Goal: Book appointment/travel/reservation

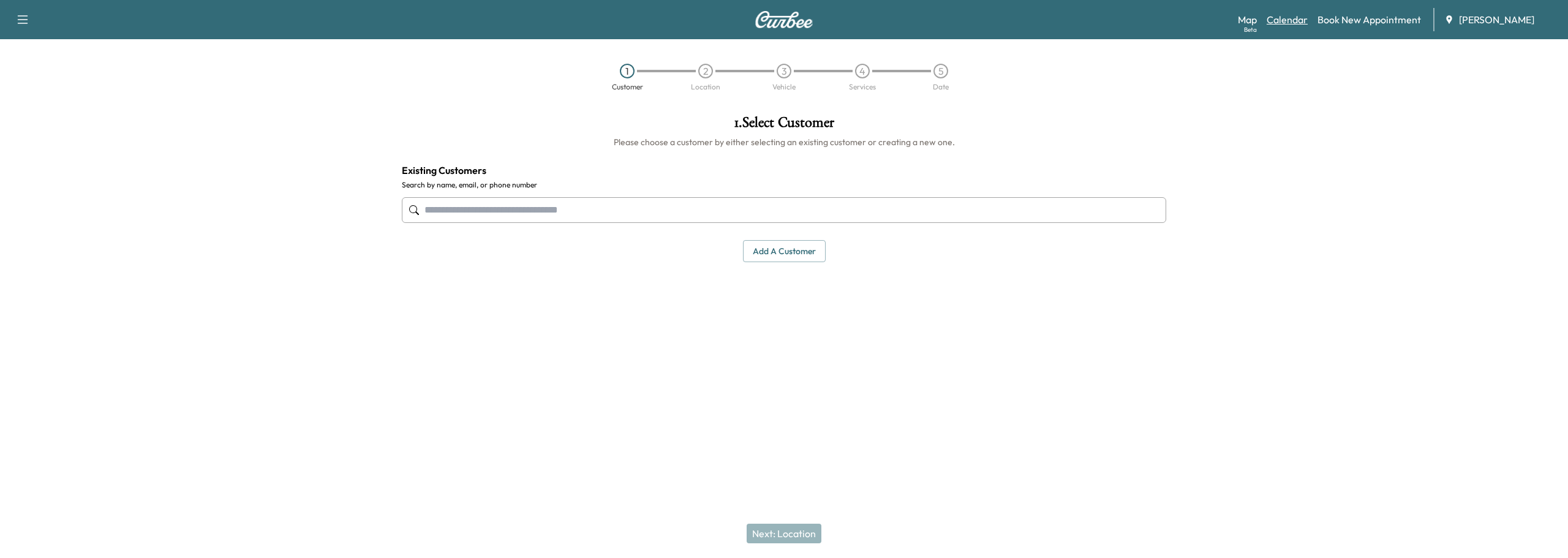
click at [1298, 17] on link "Calendar" at bounding box center [1287, 20] width 41 height 15
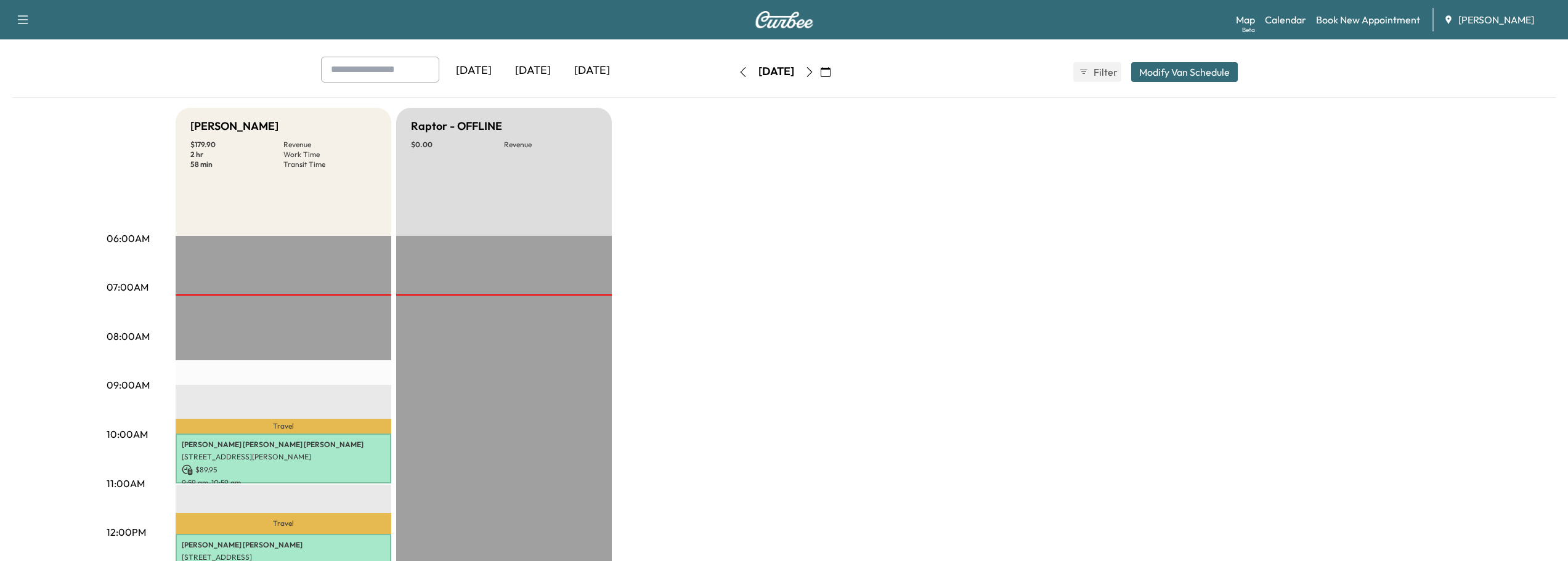
scroll to position [124, 0]
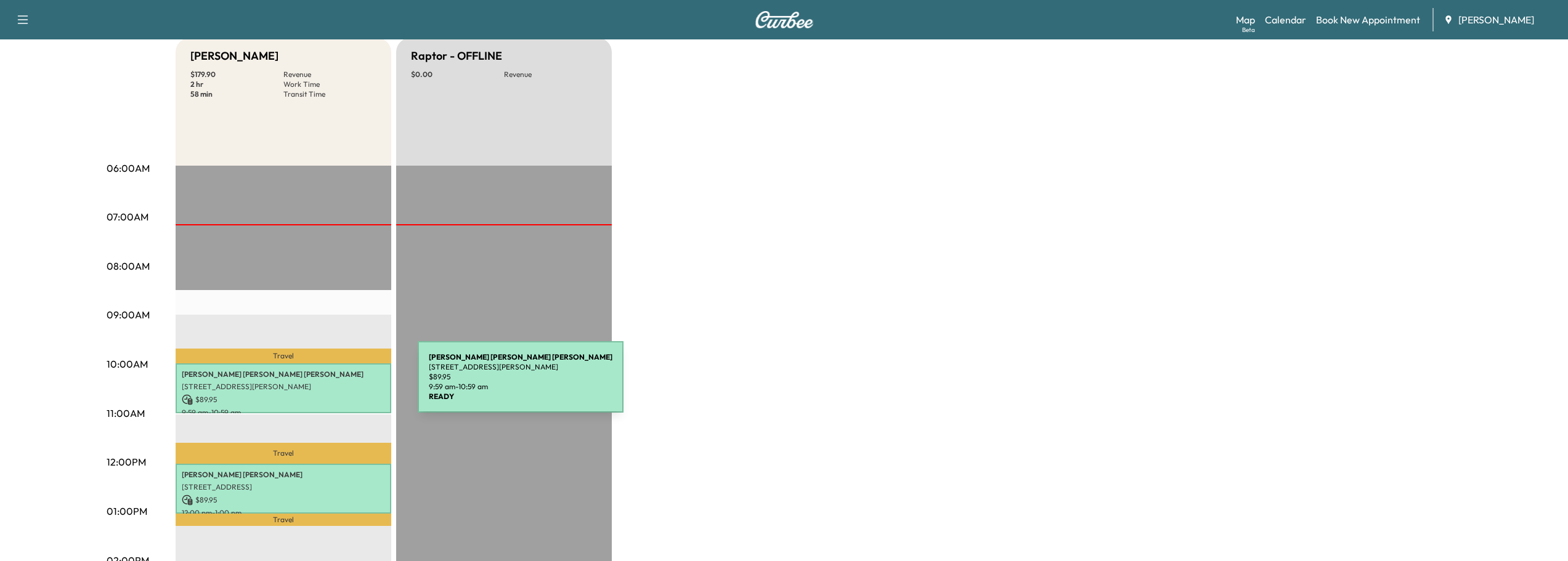
click at [325, 385] on p "[STREET_ADDRESS][PERSON_NAME]" at bounding box center [283, 386] width 203 height 10
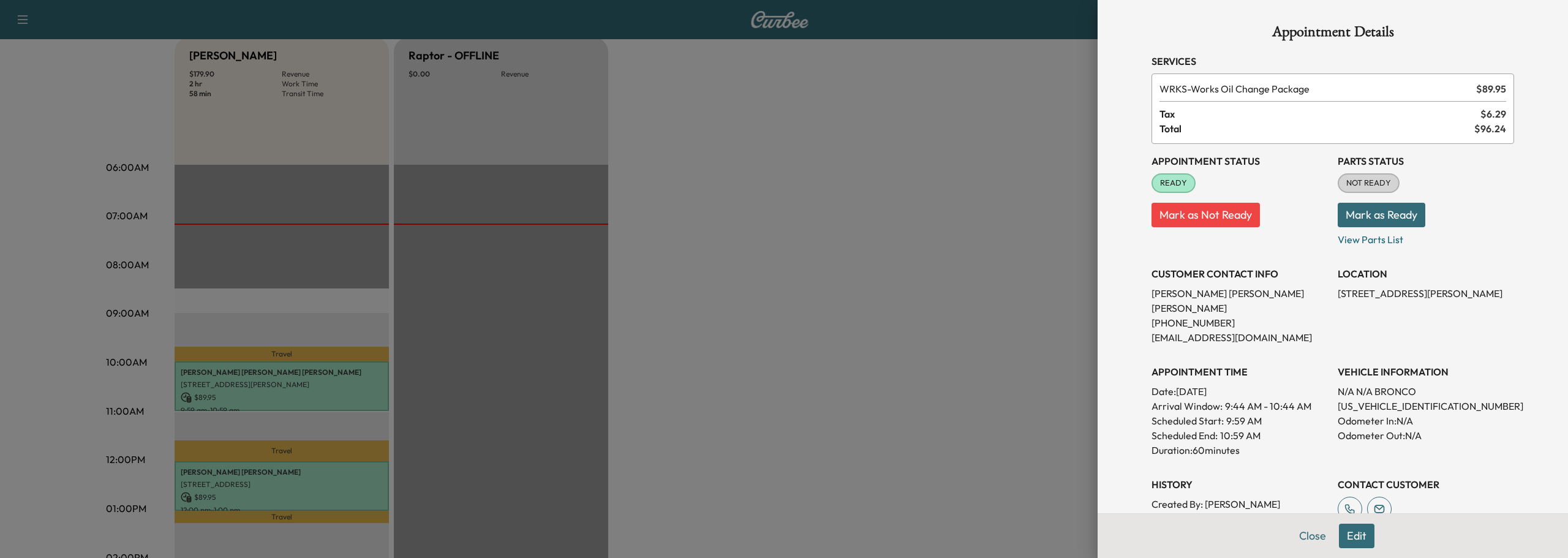
click at [262, 477] on div at bounding box center [784, 279] width 1568 height 558
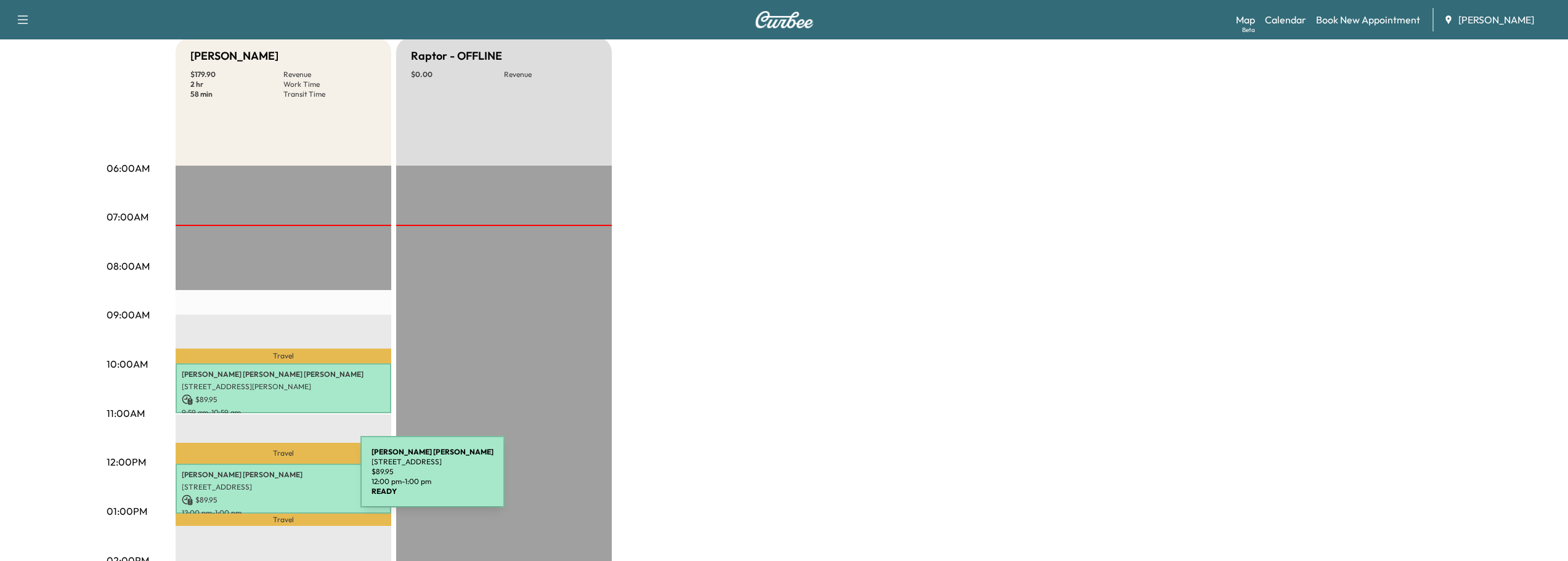
click at [268, 482] on p "[STREET_ADDRESS]" at bounding box center [283, 487] width 203 height 10
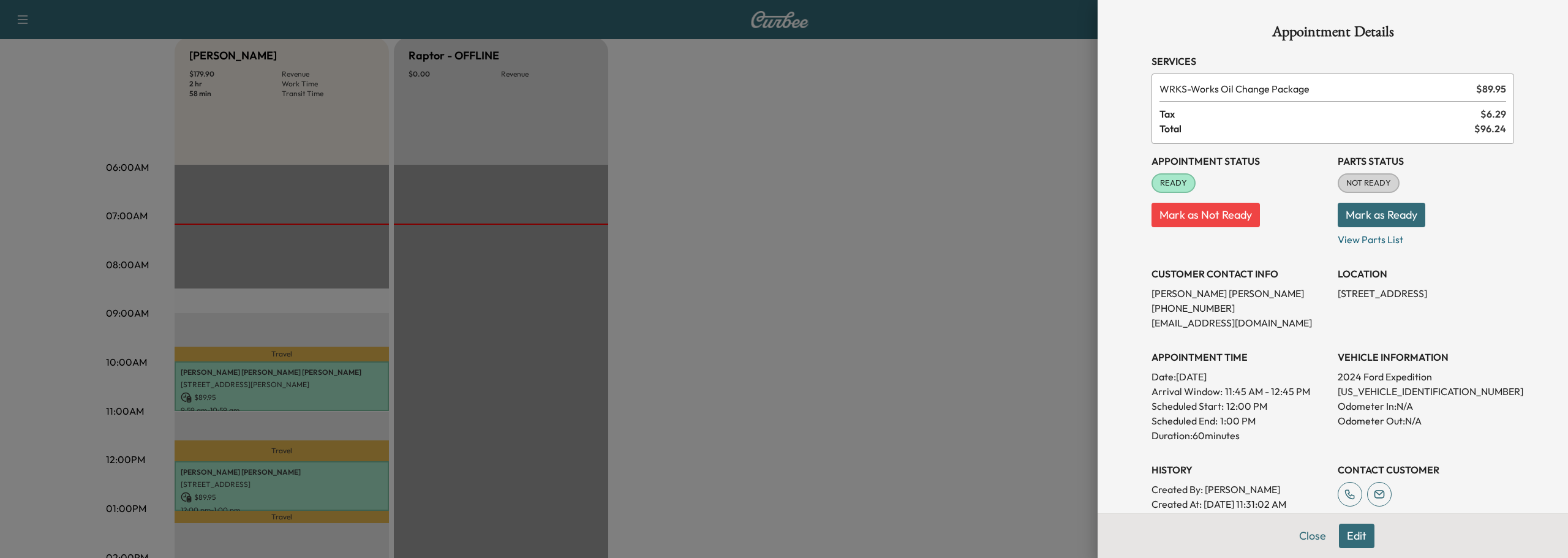
click at [261, 377] on div at bounding box center [784, 279] width 1568 height 558
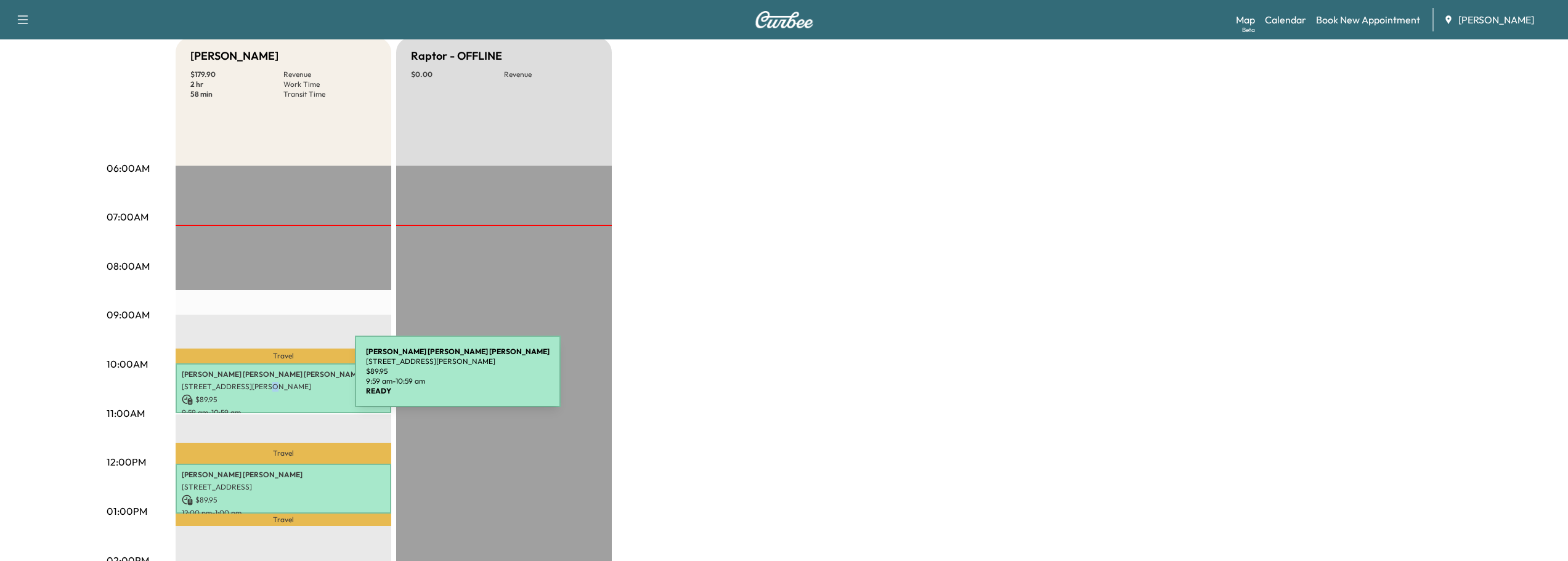
click at [263, 379] on div "[PERSON_NAME] [PERSON_NAME] [STREET_ADDRESS][PERSON_NAME] $ 89.95 9:59 am - 10:…" at bounding box center [283, 388] width 216 height 50
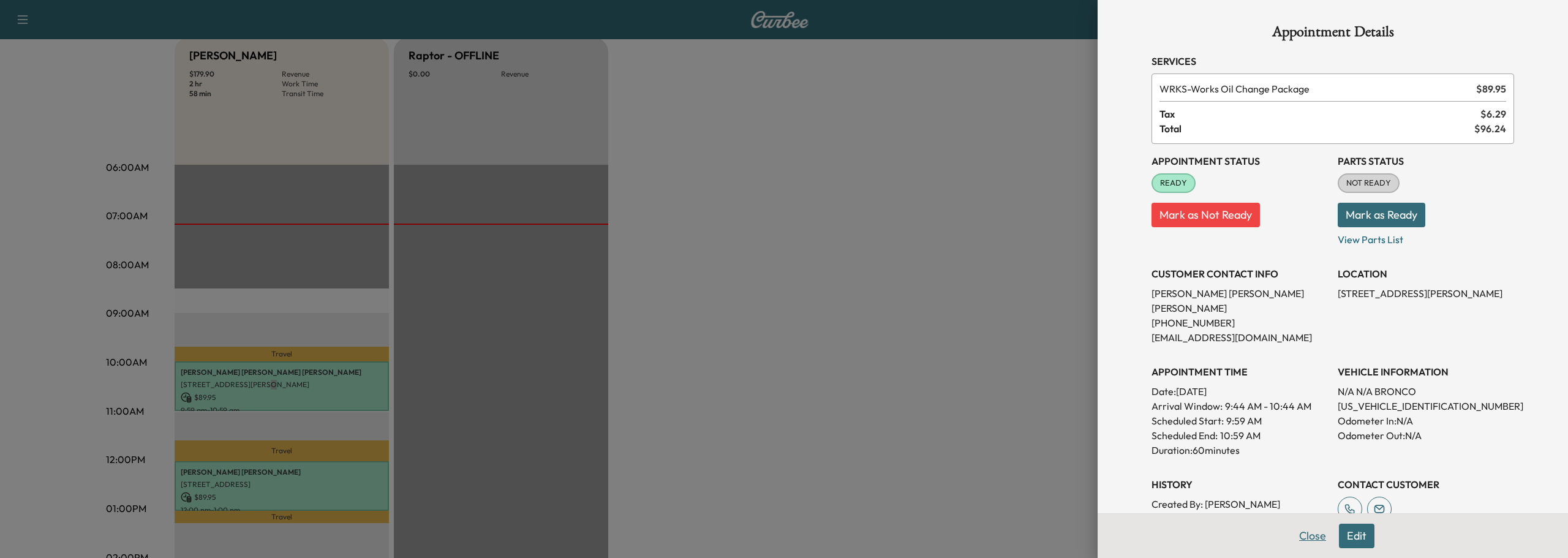
click at [1299, 537] on button "Close" at bounding box center [1313, 536] width 43 height 24
